Goal: Task Accomplishment & Management: Manage account settings

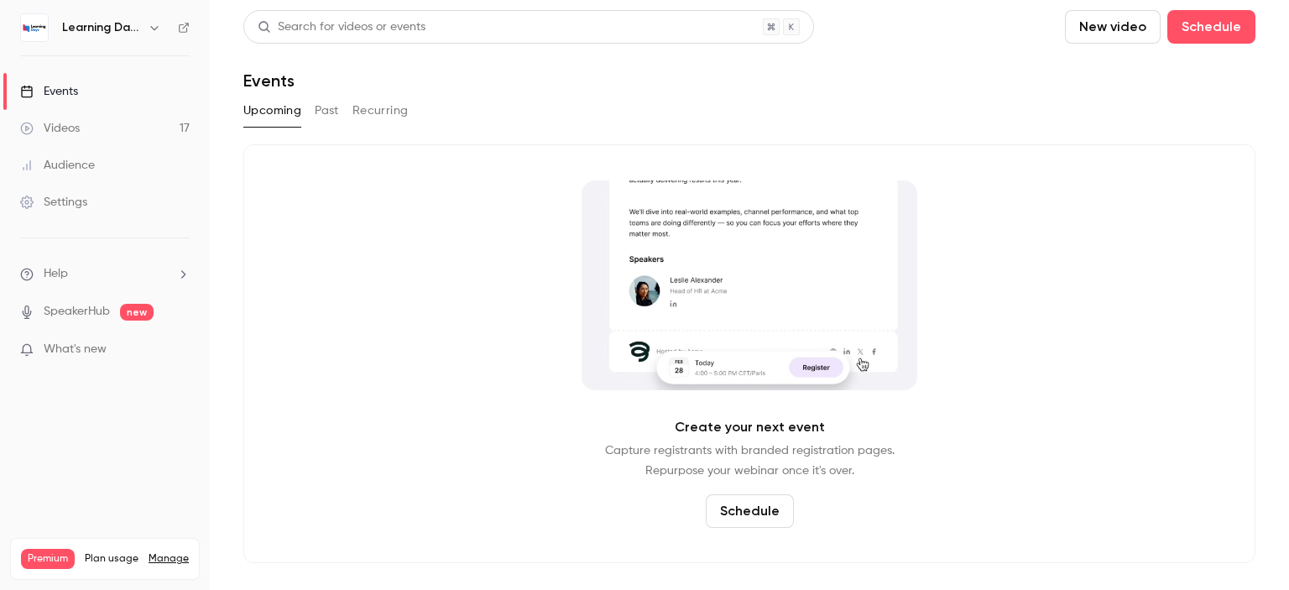
click at [87, 153] on link "Audience" at bounding box center [105, 165] width 210 height 37
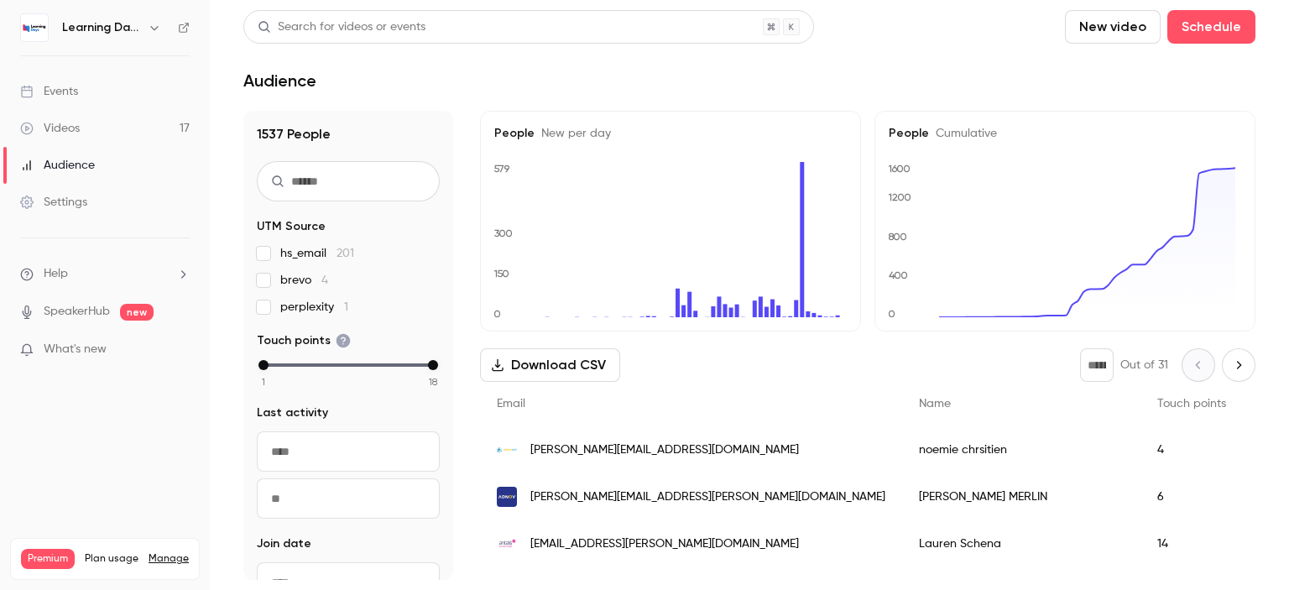
click at [591, 441] on span "[PERSON_NAME][EMAIL_ADDRESS][DOMAIN_NAME]" at bounding box center [664, 450] width 268 height 18
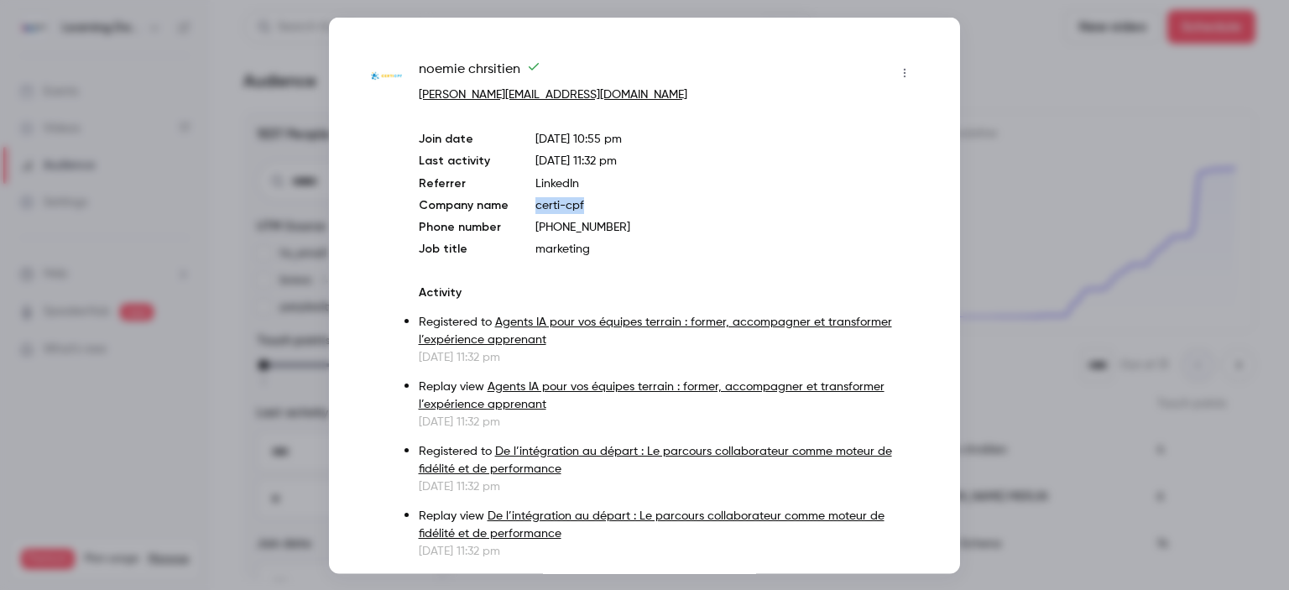
drag, startPoint x: 591, startPoint y: 200, endPoint x: 531, endPoint y: 203, distance: 59.6
click at [535, 203] on p "certi-cpf" at bounding box center [726, 204] width 383 height 17
click at [188, 216] on div at bounding box center [644, 295] width 1289 height 590
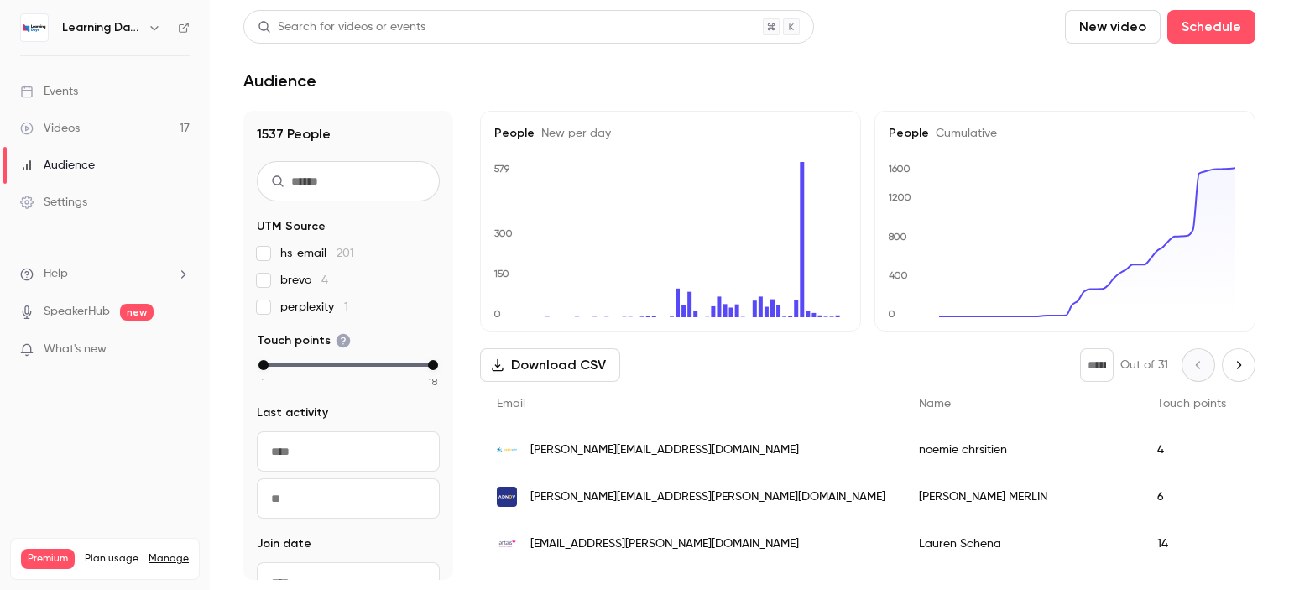
click at [294, 195] on input "text" at bounding box center [348, 181] width 183 height 40
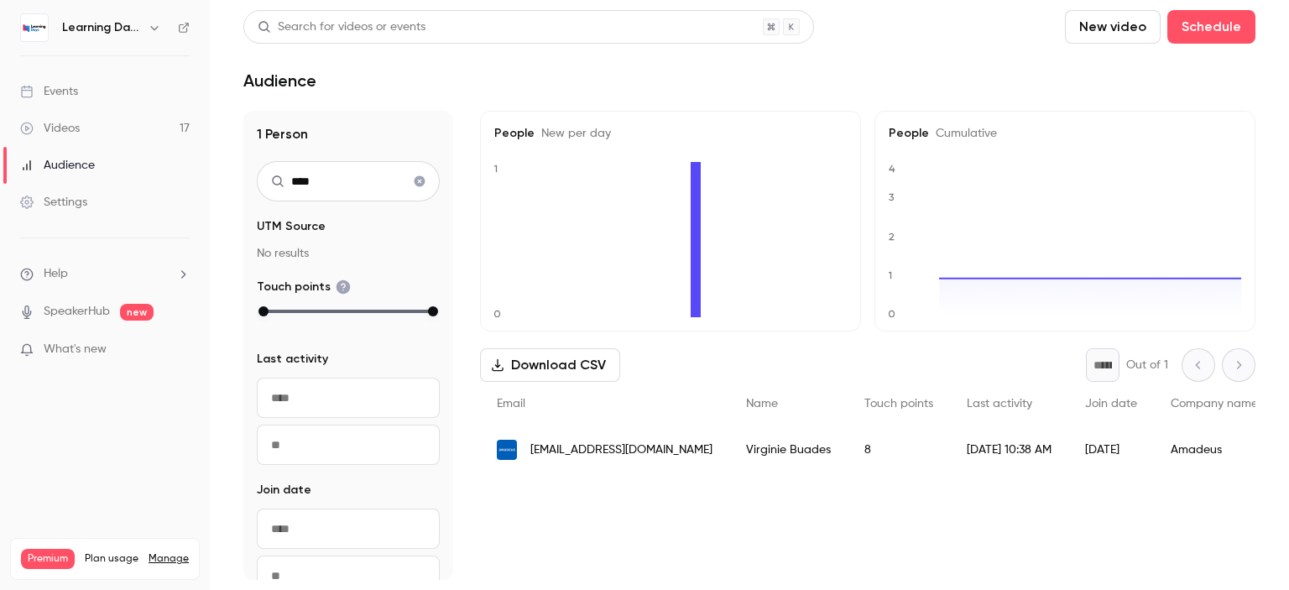
type input "****"
click at [664, 450] on span "[EMAIL_ADDRESS][DOMAIN_NAME]" at bounding box center [621, 450] width 182 height 18
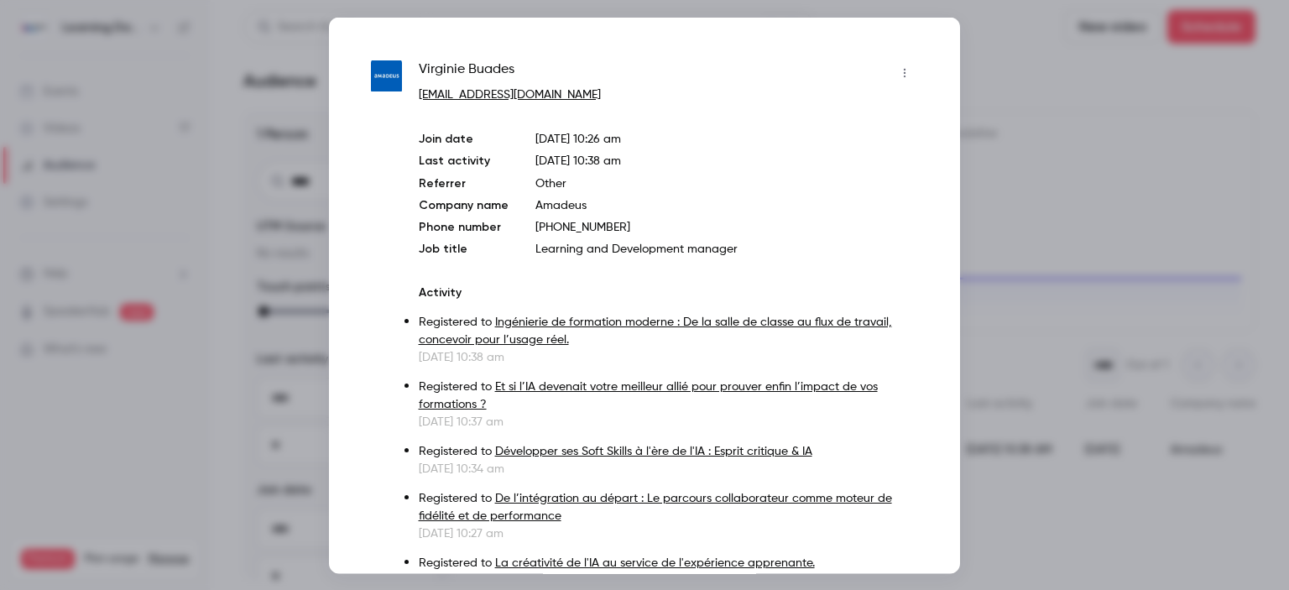
click at [250, 211] on div at bounding box center [644, 295] width 1289 height 590
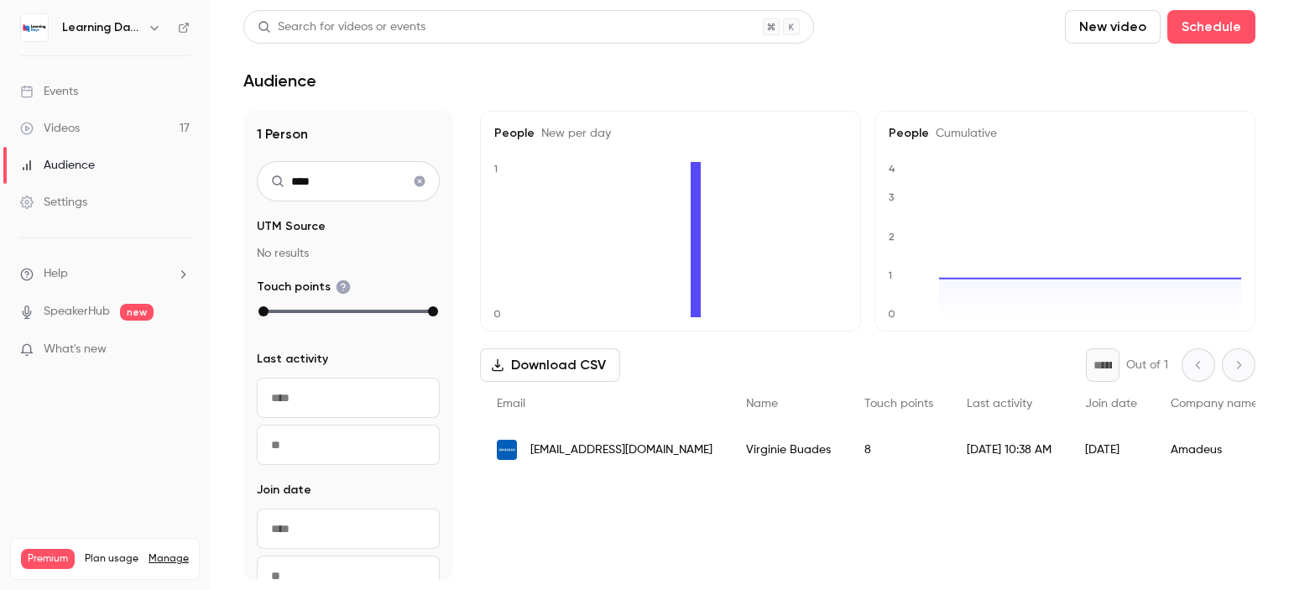
click at [111, 167] on link "Audience" at bounding box center [105, 165] width 210 height 37
click at [97, 121] on link "Videos 17" at bounding box center [105, 128] width 210 height 37
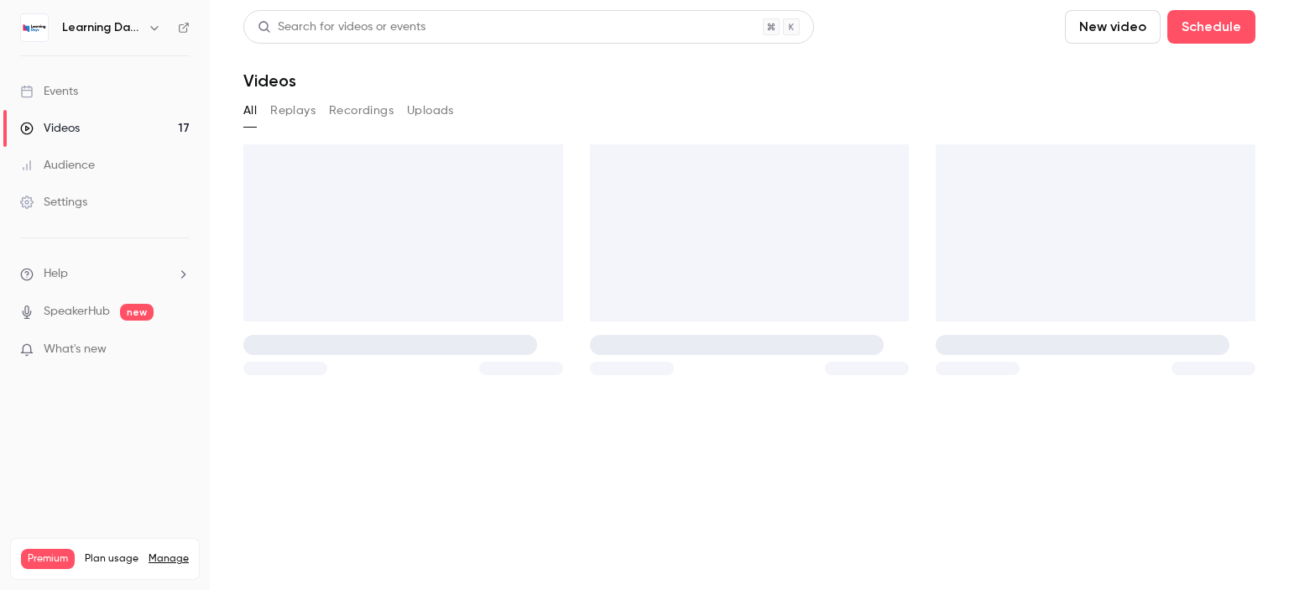
click at [101, 159] on link "Audience" at bounding box center [105, 165] width 210 height 37
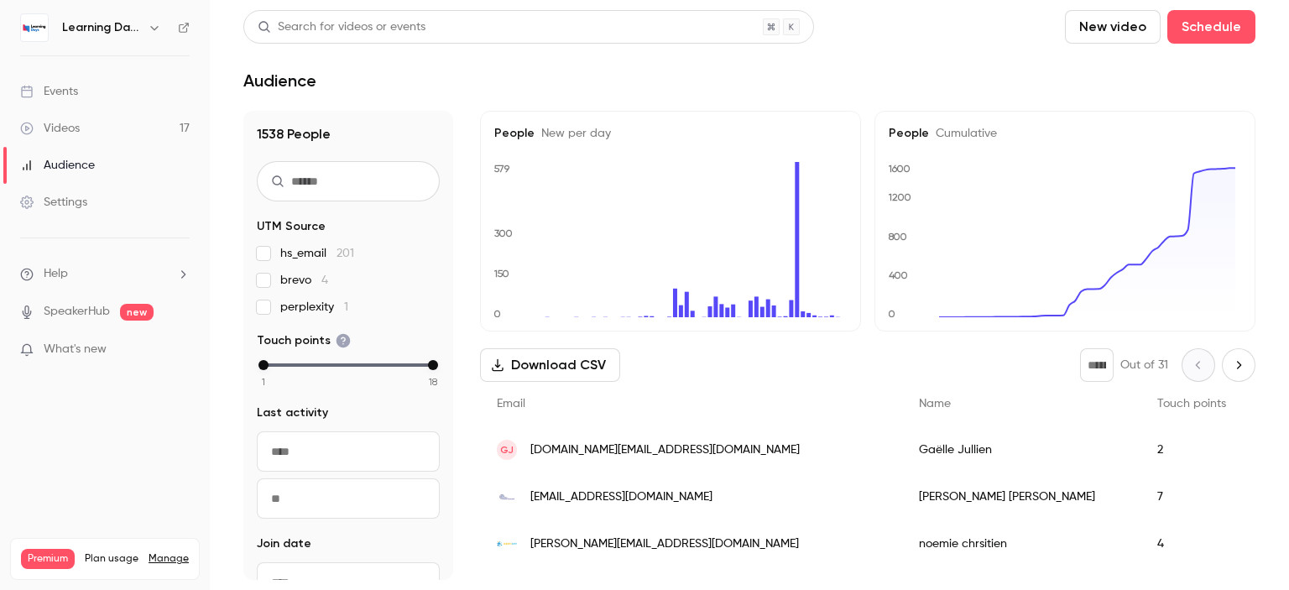
scroll to position [79, 0]
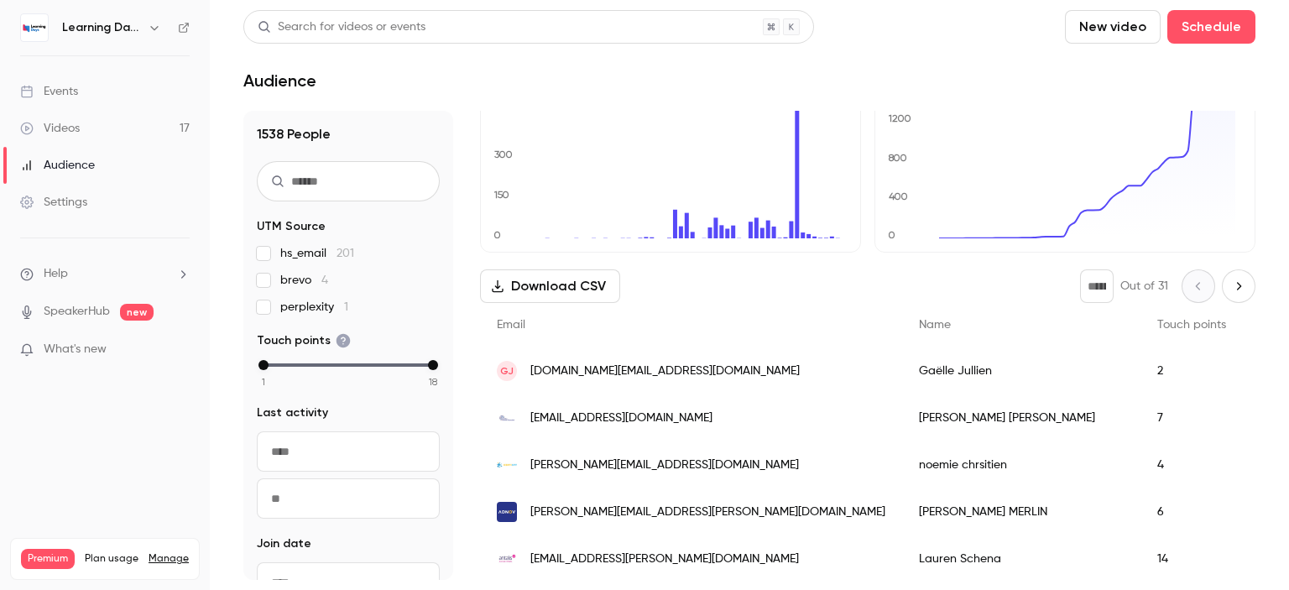
click at [611, 417] on span "[EMAIL_ADDRESS][DOMAIN_NAME]" at bounding box center [621, 418] width 182 height 18
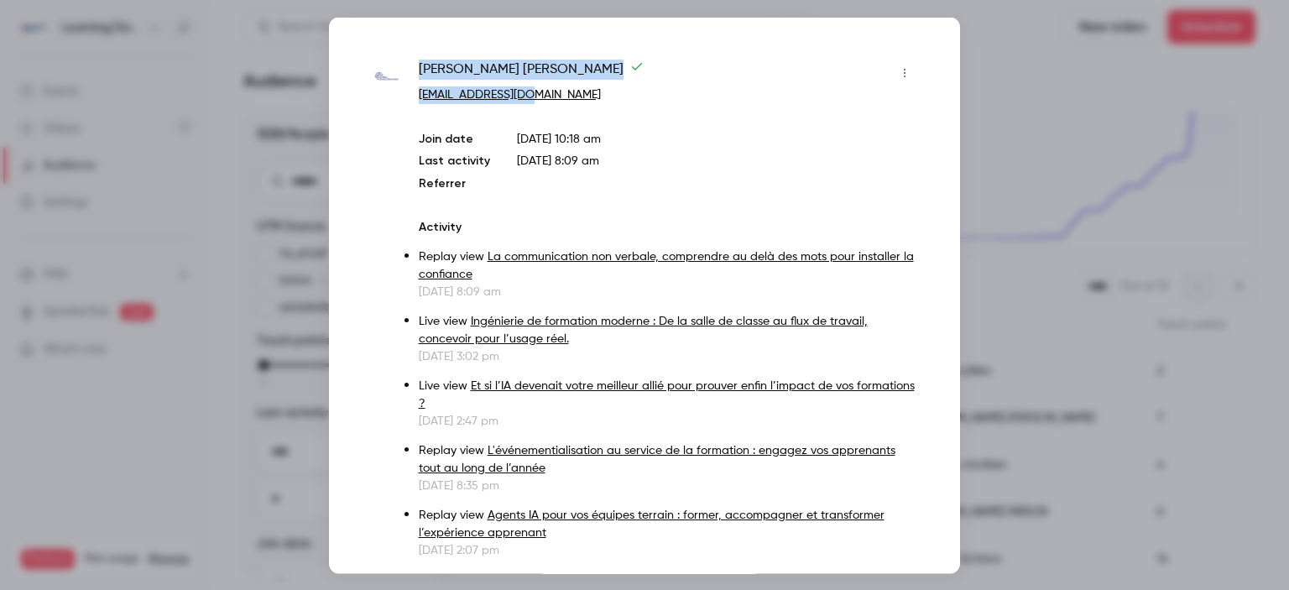
drag, startPoint x: 546, startPoint y: 100, endPoint x: 413, endPoint y: 71, distance: 136.4
click at [413, 71] on div "[PERSON_NAME] ADRIEN [EMAIL_ADDRESS][DOMAIN_NAME] [PERSON_NAME] date [DATE] 10:…" at bounding box center [644, 526] width 547 height 934
click at [1025, 128] on div at bounding box center [644, 295] width 1289 height 590
